Goal: Check status: Check status

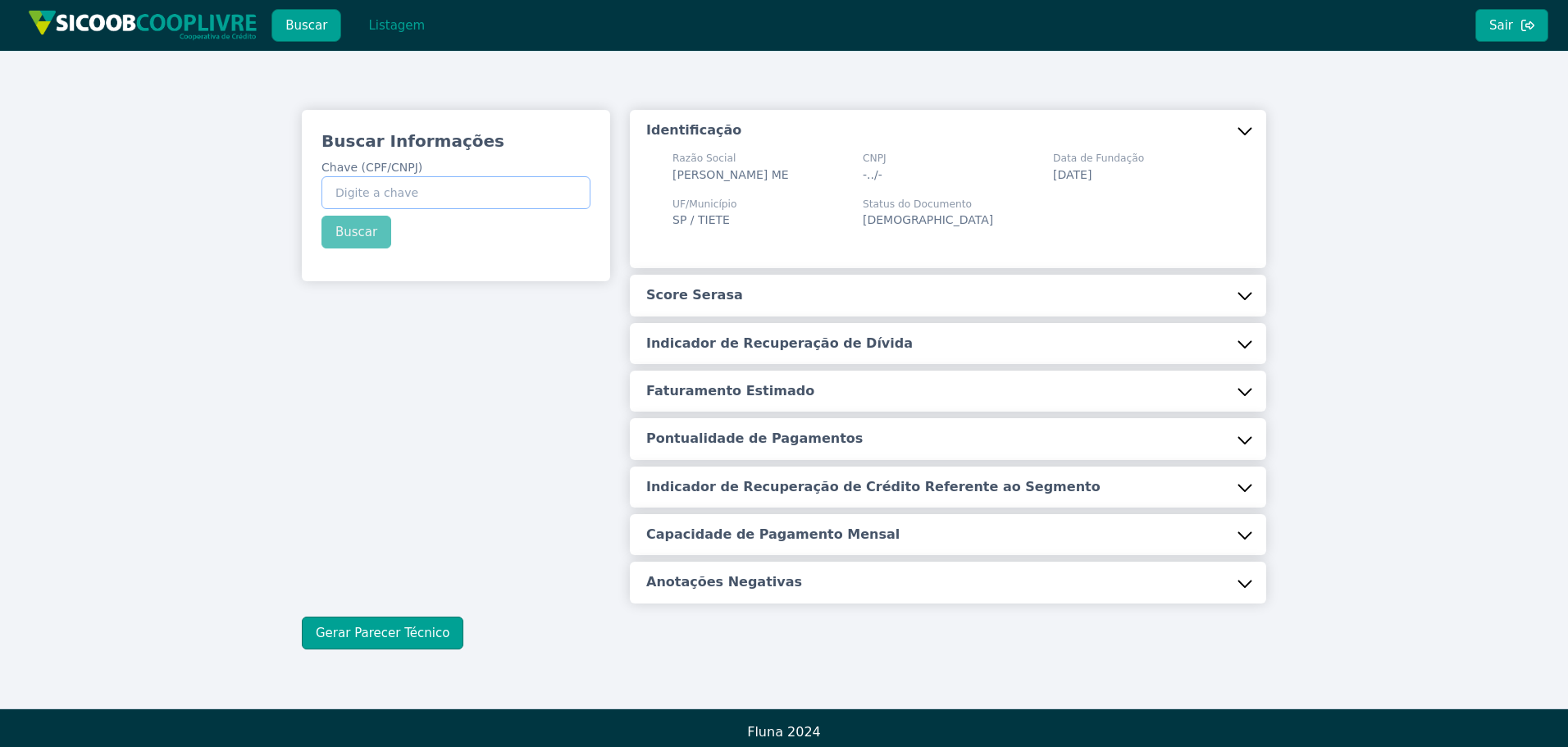
click at [353, 189] on input "Chave (CPF/CNPJ)" at bounding box center [456, 192] width 269 height 33
paste input "966.704.448-34"
type input "966.704.448-34"
click at [354, 229] on button "Buscar" at bounding box center [356, 231] width 70 height 33
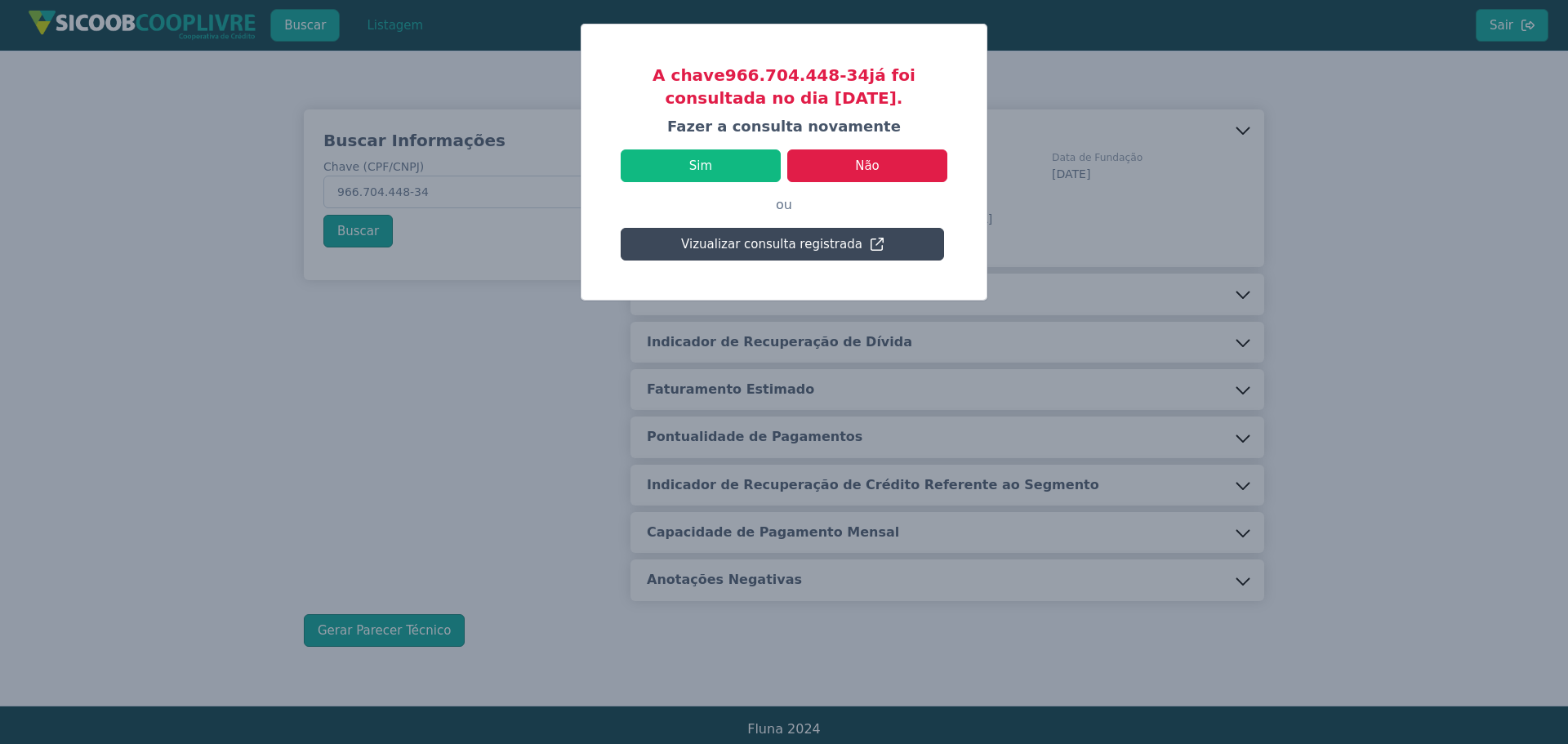
click at [749, 241] on button "Vizualizar consulta registrada" at bounding box center [782, 244] width 323 height 33
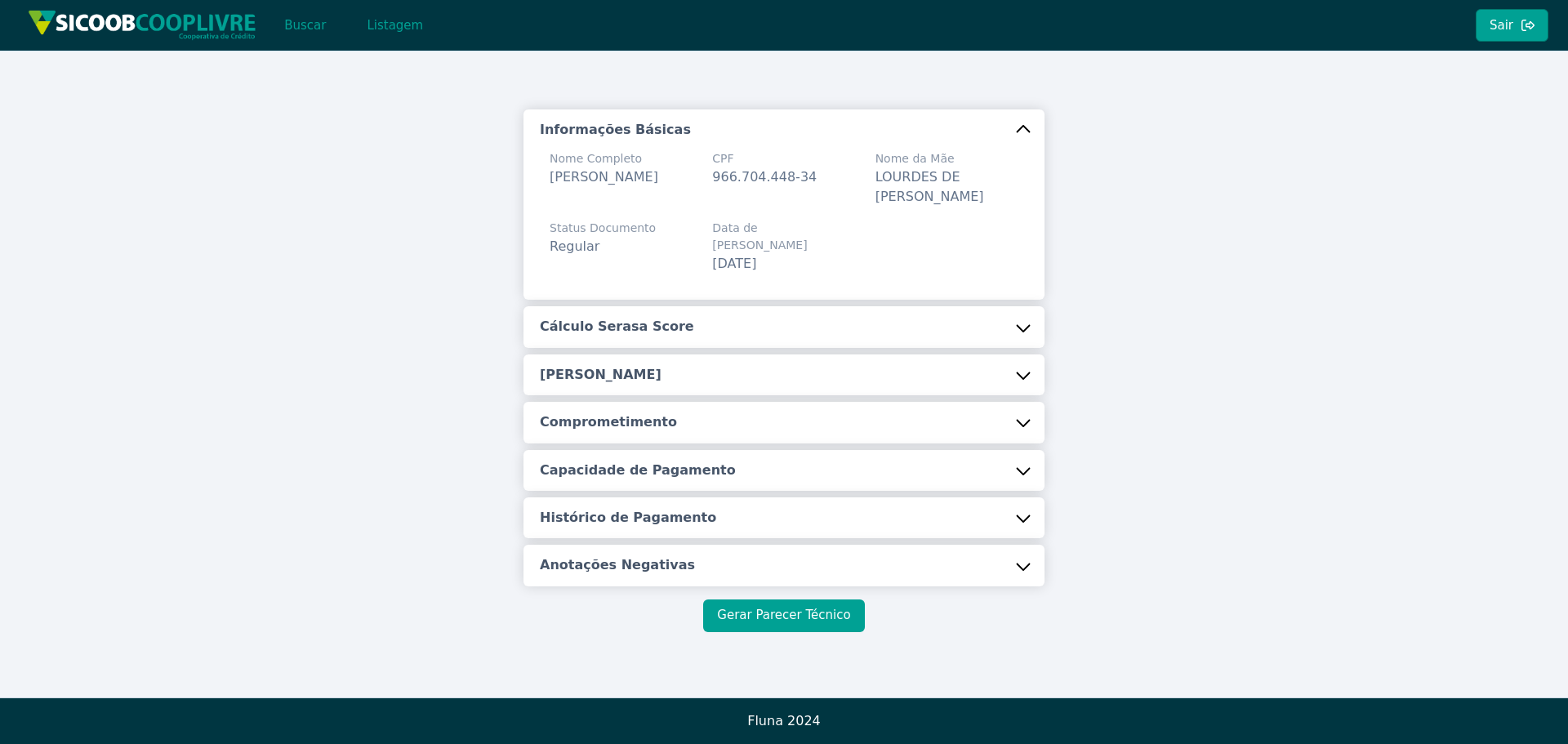
click at [822, 600] on button "Gerar Parecer Técnico" at bounding box center [784, 616] width 161 height 33
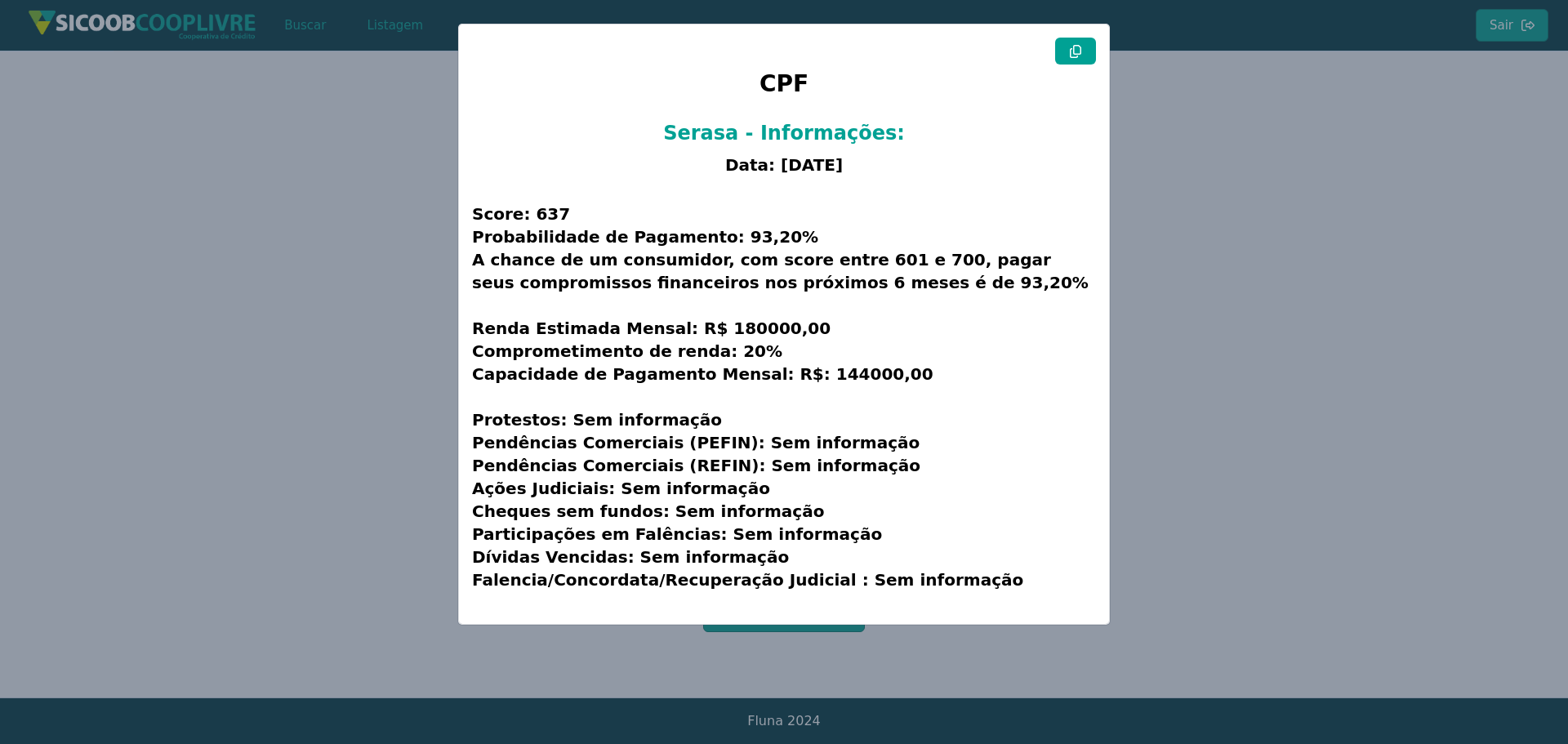
click at [1074, 52] on icon at bounding box center [1075, 52] width 13 height 13
click at [1233, 188] on modal-container "CPF Serasa - Informações: Data: [DATE] Score: 637 Probabilidade de Pagamento: 9…" at bounding box center [784, 372] width 1568 height 744
